Goal: Check status: Check status

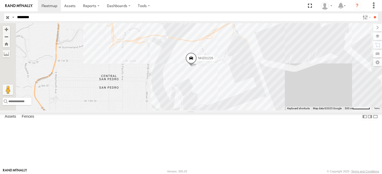
select select "**********"
click at [372, 13] on input "**" at bounding box center [375, 17] width 6 height 8
click at [240, 88] on div "NHZ01226" at bounding box center [191, 66] width 382 height 87
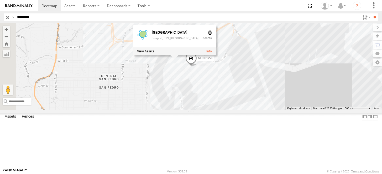
click at [243, 110] on div "NHZ01226 [GEOGRAPHIC_DATA], ETS, [GEOGRAPHIC_DATA] 0" at bounding box center [191, 66] width 382 height 87
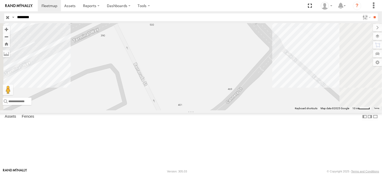
drag, startPoint x: 240, startPoint y: 39, endPoint x: 239, endPoint y: 139, distance: 99.1
click at [239, 110] on div "NHZ01226" at bounding box center [191, 66] width 382 height 87
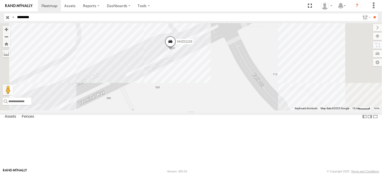
drag, startPoint x: 254, startPoint y: 106, endPoint x: 256, endPoint y: 109, distance: 3.3
click at [256, 109] on div "NHZ01226" at bounding box center [191, 66] width 382 height 87
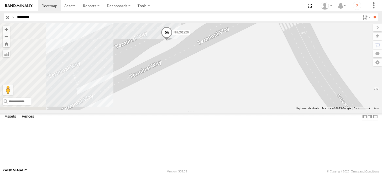
click at [173, 41] on span at bounding box center [167, 34] width 12 height 14
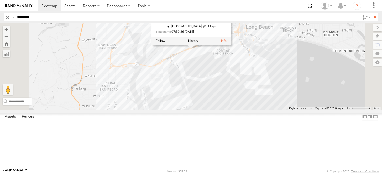
drag, startPoint x: 248, startPoint y: 72, endPoint x: 228, endPoint y: 95, distance: 29.4
click at [228, 95] on div "NHZ01226 NHZ01226 All Assets Total Terminals International 33.75817 , -118.2384…" at bounding box center [191, 66] width 382 height 87
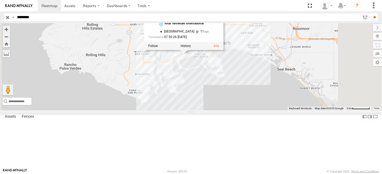
click at [257, 82] on div "NHZ01226 NHZ01226 All Assets Total Terminals International 33.75817 , -118.2384…" at bounding box center [191, 66] width 382 height 87
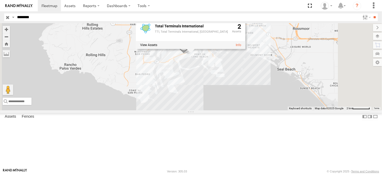
click at [259, 107] on div "NHZ01226 Total Terminals International TTI, Total Terminals International, Hanj…" at bounding box center [191, 66] width 382 height 87
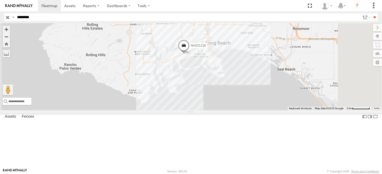
click at [69, 19] on input "********" at bounding box center [188, 17] width 346 height 8
click at [372, 13] on input "**" at bounding box center [375, 17] width 6 height 8
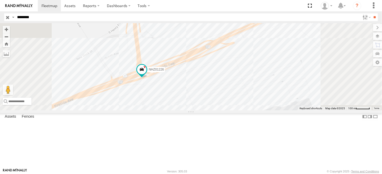
click at [218, 109] on div "NHZ01226" at bounding box center [191, 66] width 382 height 87
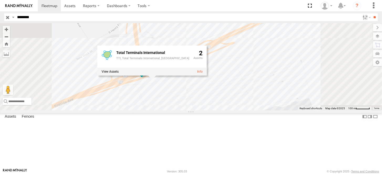
click at [155, 85] on div "NHZ01226 Total Terminals International TTI, Total Terminals International, Hanj…" at bounding box center [191, 66] width 382 height 87
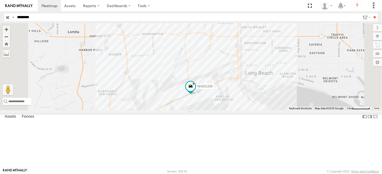
drag, startPoint x: 215, startPoint y: 111, endPoint x: 249, endPoint y: 77, distance: 48.0
click at [249, 77] on div "NHZ01226" at bounding box center [191, 66] width 382 height 87
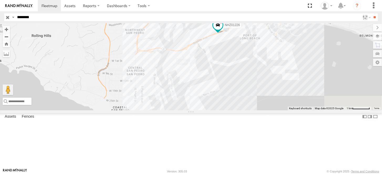
drag, startPoint x: 211, startPoint y: 108, endPoint x: 185, endPoint y: 117, distance: 27.5
click at [185, 110] on div "NHZ01226" at bounding box center [191, 66] width 382 height 87
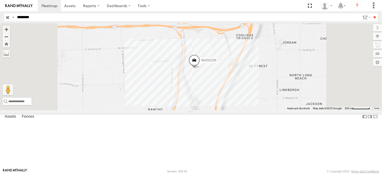
click at [200, 69] on span at bounding box center [195, 62] width 12 height 14
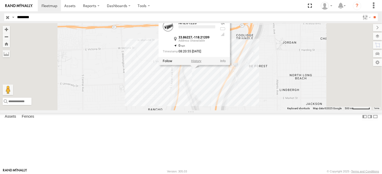
click at [202, 63] on label at bounding box center [196, 61] width 10 height 4
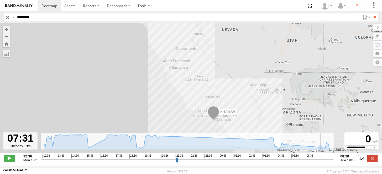
click at [320, 161] on input "range" at bounding box center [187, 159] width 293 height 5
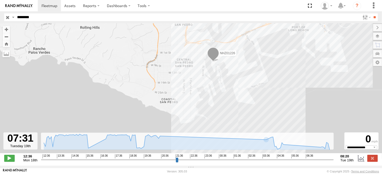
drag, startPoint x: 239, startPoint y: 47, endPoint x: 234, endPoint y: 108, distance: 61.4
click at [234, 108] on div "NHZ01226" at bounding box center [191, 90] width 382 height 135
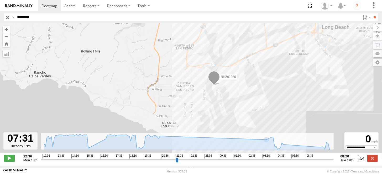
drag, startPoint x: 222, startPoint y: 69, endPoint x: 221, endPoint y: 85, distance: 15.8
click at [221, 85] on div "NHZ01226" at bounding box center [191, 90] width 382 height 135
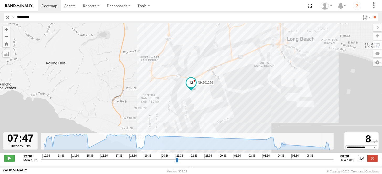
drag, startPoint x: 321, startPoint y: 162, endPoint x: 324, endPoint y: 161, distance: 3.7
type input "**********"
click at [324, 161] on input "range" at bounding box center [187, 159] width 293 height 5
